Goal: Task Accomplishment & Management: Complete application form

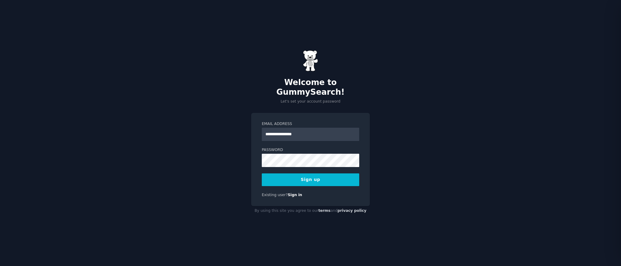
type input "**********"
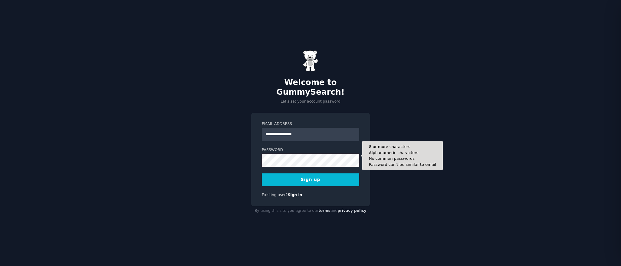
click at [262, 173] on button "Sign up" at bounding box center [310, 179] width 97 height 13
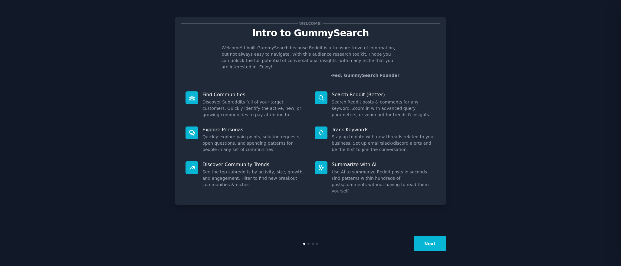
click at [431, 243] on button "Next" at bounding box center [430, 243] width 32 height 15
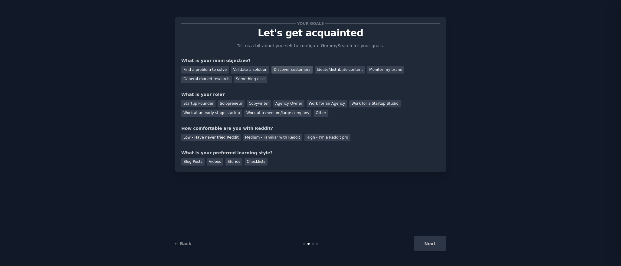
click at [301, 70] on div "Discover customers" at bounding box center [291, 70] width 41 height 8
click at [319, 68] on div "Ideate/distribute content" at bounding box center [340, 70] width 50 height 8
click at [187, 82] on div "General market research" at bounding box center [206, 80] width 51 height 8
click at [221, 103] on div "Solopreneur" at bounding box center [231, 104] width 27 height 8
click at [259, 136] on div "Medium - Familiar with Reddit" at bounding box center [272, 138] width 59 height 8
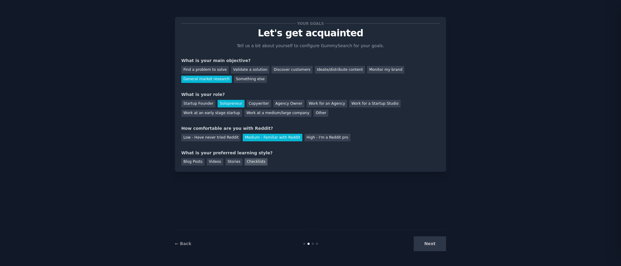
click at [244, 159] on div "Checklists" at bounding box center [255, 162] width 23 height 8
click at [439, 241] on button "Next" at bounding box center [430, 243] width 32 height 15
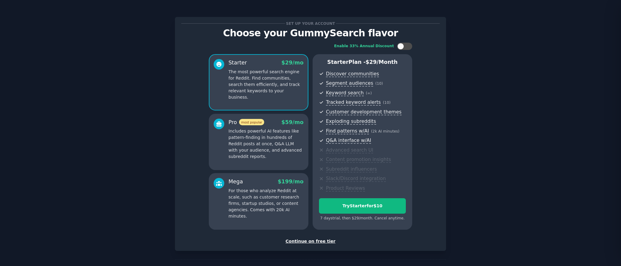
click at [300, 240] on div "Continue on free tier" at bounding box center [310, 241] width 258 height 6
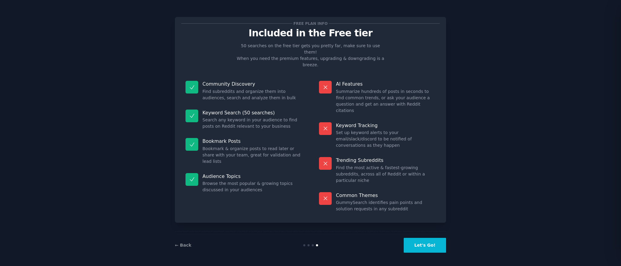
click at [418, 243] on button "Let's Go!" at bounding box center [425, 245] width 42 height 15
